Goal: Communication & Community: Share content

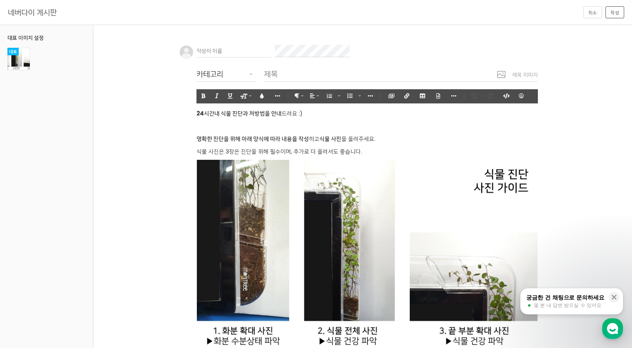
drag, startPoint x: 236, startPoint y: 50, endPoint x: 264, endPoint y: 50, distance: 27.7
click at [236, 50] on input "text" at bounding box center [234, 51] width 75 height 13
paste input "미니게임전용사이트 ⭕️*[DOMAIN_NAME] 가입코드 mama*⭕️ 파워볼사이트 eos파워볼사이트 코인파워볼사이트 사다리추천사이트"
type input "미니게임전용사이트 ⭕️*[DOMAIN_NAME] 가입코드 mama*⭕️ 파워볼사이트 eos파워볼사이트 코인파워볼사이트 사다리추천사이트"
drag, startPoint x: 291, startPoint y: 74, endPoint x: 285, endPoint y: 74, distance: 6.0
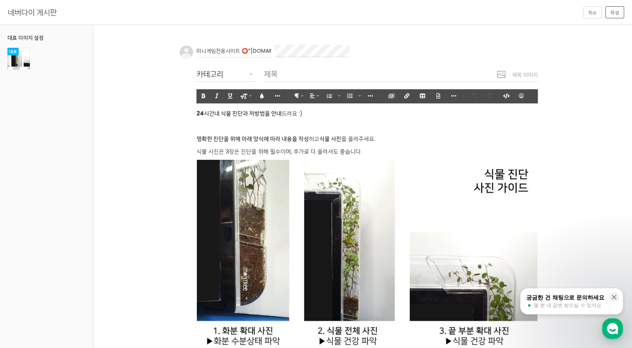
click at [291, 74] on input "text" at bounding box center [401, 74] width 274 height 15
paste input "미니게임전용사이트 ⭕️*[DOMAIN_NAME] 가입코드 mama*⭕️ 파워볼사이트 eos파워볼사이트 코인파워볼사이트 사다리추천사이트"
type input "미니게임전용사이트 ⭕️*[DOMAIN_NAME] 가입코드 mama*⭕️ 파워볼사이트 eos파워볼사이트 코인파워볼사이트 사다리추천사이트"
click at [240, 74] on div "카테고리" at bounding box center [227, 74] width 60 height 12
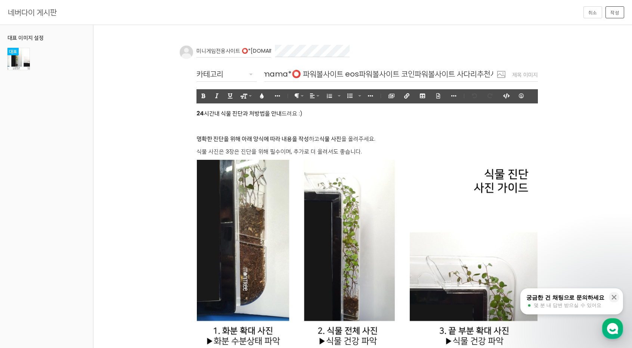
scroll to position [0, 0]
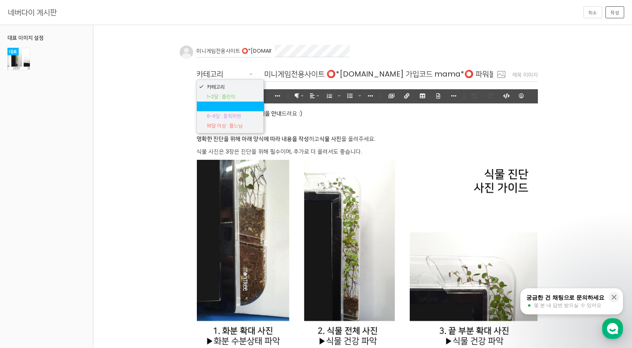
click at [232, 103] on body "알림 뒤로 알림 설정 뒤로 더보기 게시물 알림 내 글 반응 내가 작성한 게시물이나 댓글에 다른 사람이 댓글이나 답글을 작성하면 알려줍니다. 공…" at bounding box center [316, 304] width 632 height 541
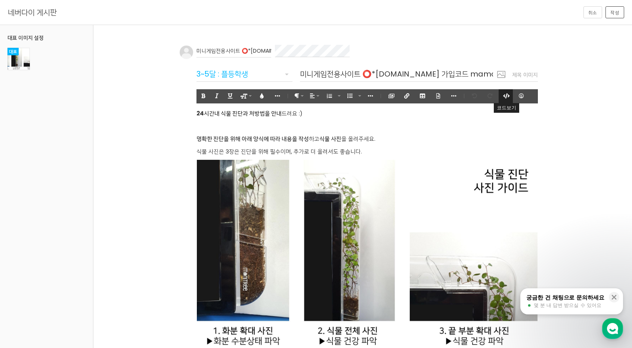
click at [342, 93] on icon "button" at bounding box center [505, 95] width 5 height 5
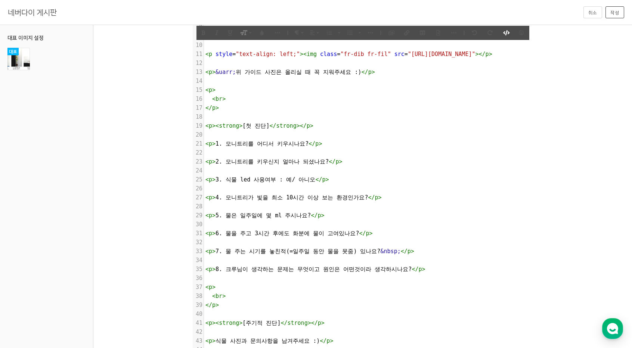
scroll to position [123, 0]
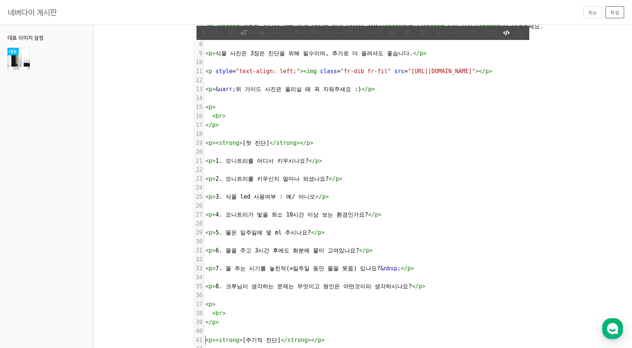
type textarea "<l><ipsumd>53sit am con adip el</seddoe>tem :)</i> <u> <la> </e> <d><magnaa>eni…"
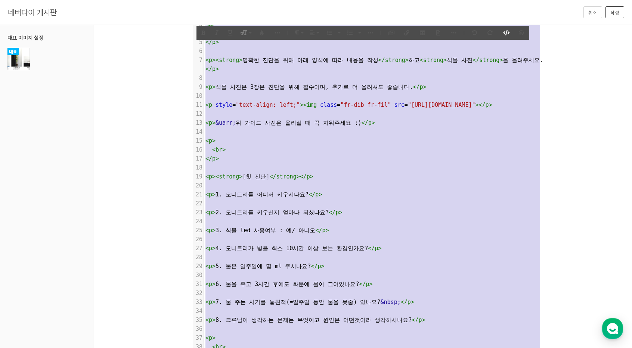
drag, startPoint x: 363, startPoint y: 338, endPoint x: 0, endPoint y: -33, distance: 519.1
click at [0, 0] on html "알림 뒤로 알림 설정 뒤로 더보기 게시물 알림 내 글 반응 내가 작성한 게시물이나 댓글에 다른 사람이 댓글이나 답글을 작성하면 알려줍니다. 공…" at bounding box center [316, 85] width 632 height 348
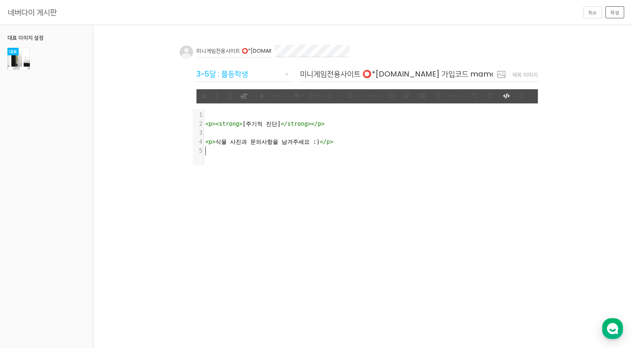
type textarea "<p><strong>[주기적 진단]</strong></p> <p>식물 사진과 문의사항을 남겨주세요 :)</p>"
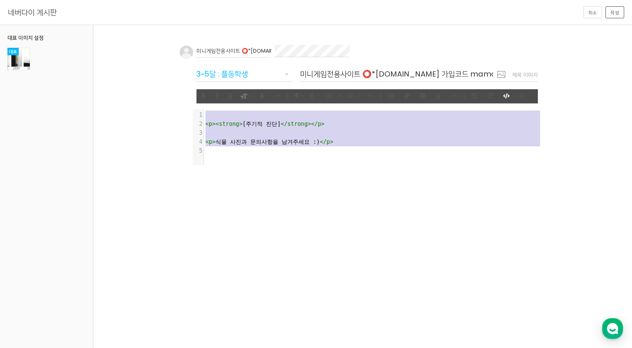
drag, startPoint x: 371, startPoint y: 151, endPoint x: 0, endPoint y: 80, distance: 377.6
click at [83, 80] on div "네버다이 게시판 취소 작성 대표 이미지 설정 대표 이미지 삭제 대표 미니게임전용사이트 ⭕️*[DOMAIN_NAME] 가입코드 mama*⭕️ 파…" at bounding box center [316, 101] width 467 height 135
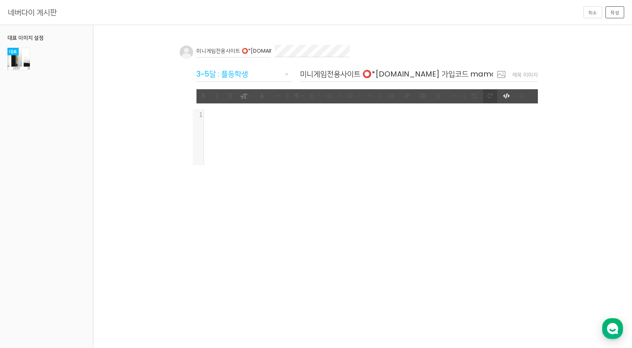
click at [342, 89] on button "되돌리기" at bounding box center [490, 96] width 14 height 14
click at [342, 94] on icon "button" at bounding box center [505, 95] width 5 height 5
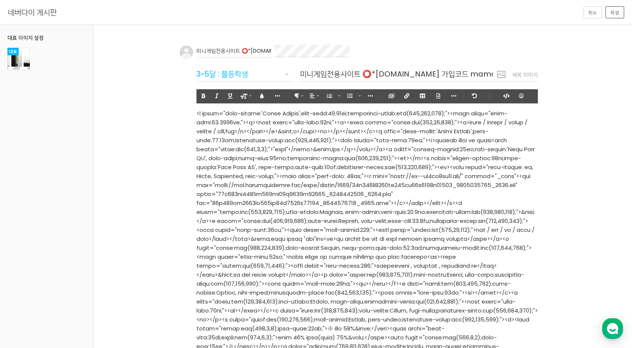
scroll to position [107069, 2]
drag, startPoint x: 622, startPoint y: 7, endPoint x: 446, endPoint y: 0, distance: 175.8
click at [342, 7] on button "작성" at bounding box center [615, 12] width 19 height 12
